Goal: Transaction & Acquisition: Purchase product/service

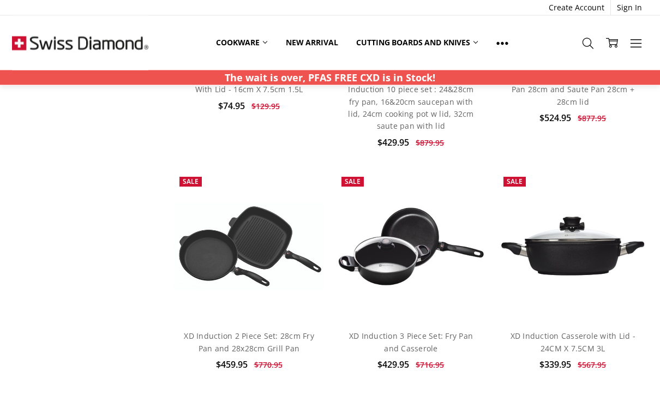
scroll to position [1400, 0]
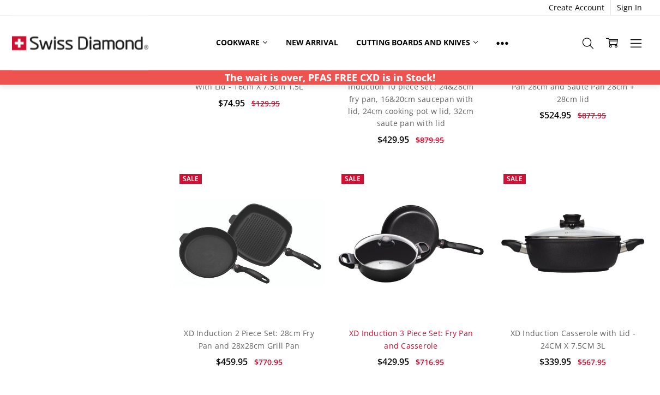
click at [426, 329] on link "XD Induction 3 Piece Set: Fry Pan and Casserole" at bounding box center [411, 340] width 124 height 22
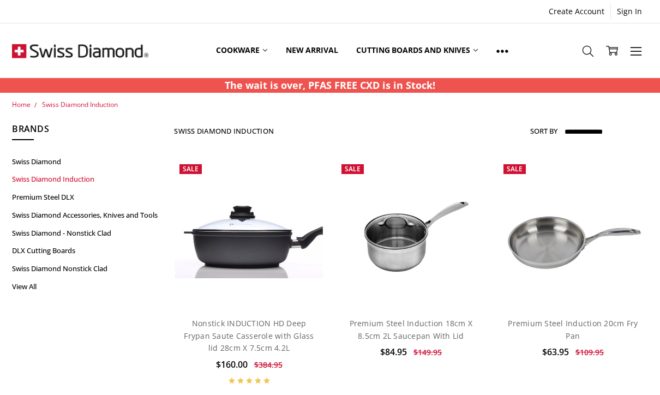
click at [87, 182] on link "Swiss Diamond Induction" at bounding box center [87, 179] width 150 height 18
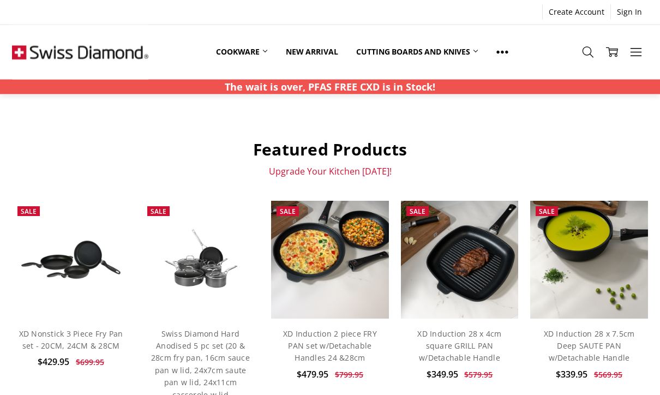
scroll to position [352, 0]
